Goal: Navigation & Orientation: Find specific page/section

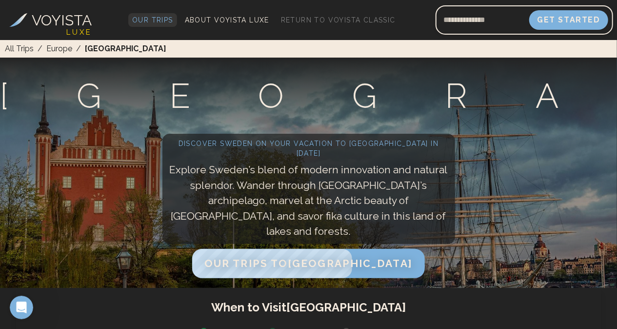
click at [148, 20] on span "Our Trips" at bounding box center [152, 20] width 41 height 8
